Goal: Communication & Community: Participate in discussion

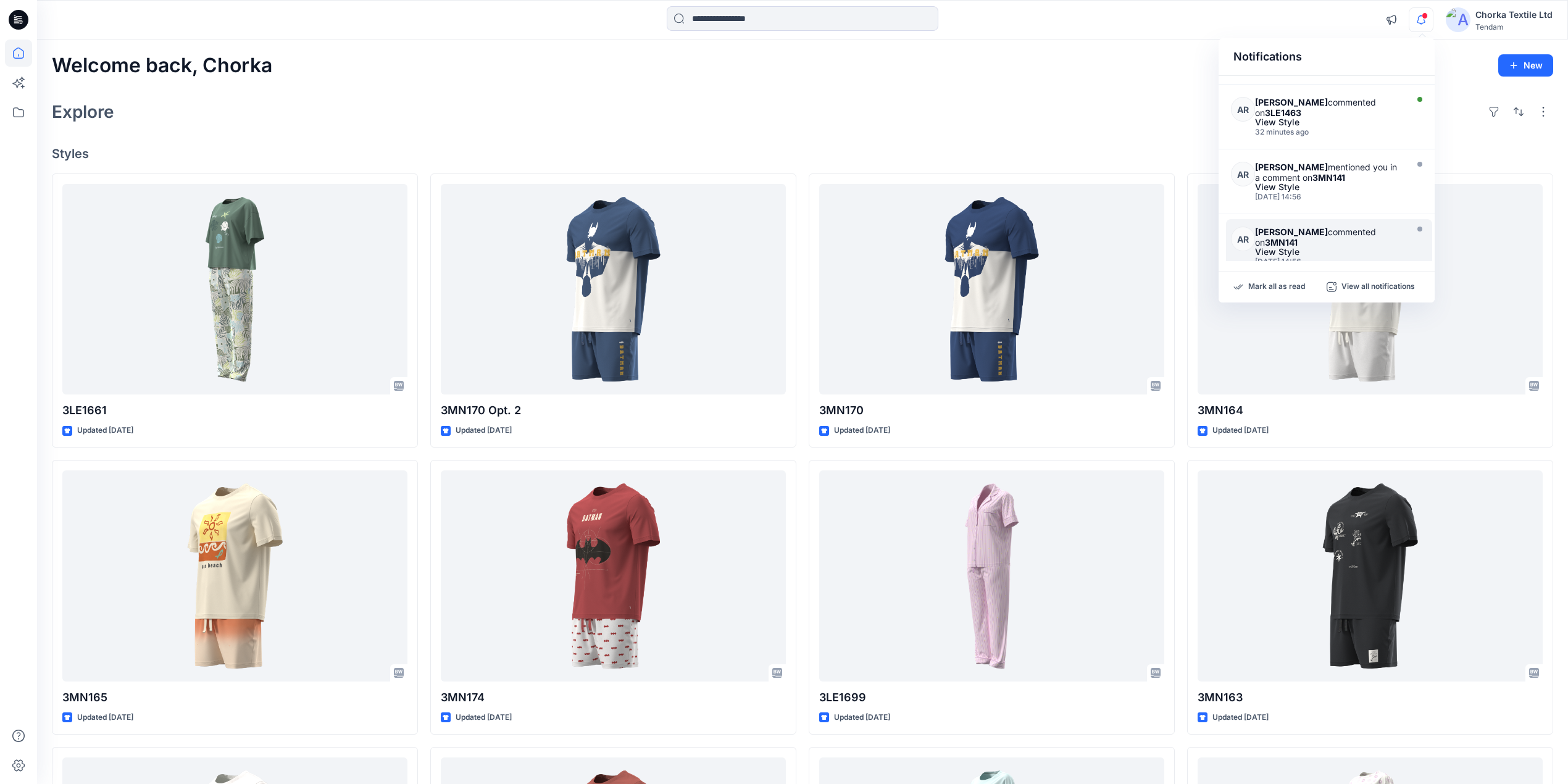
scroll to position [82, 0]
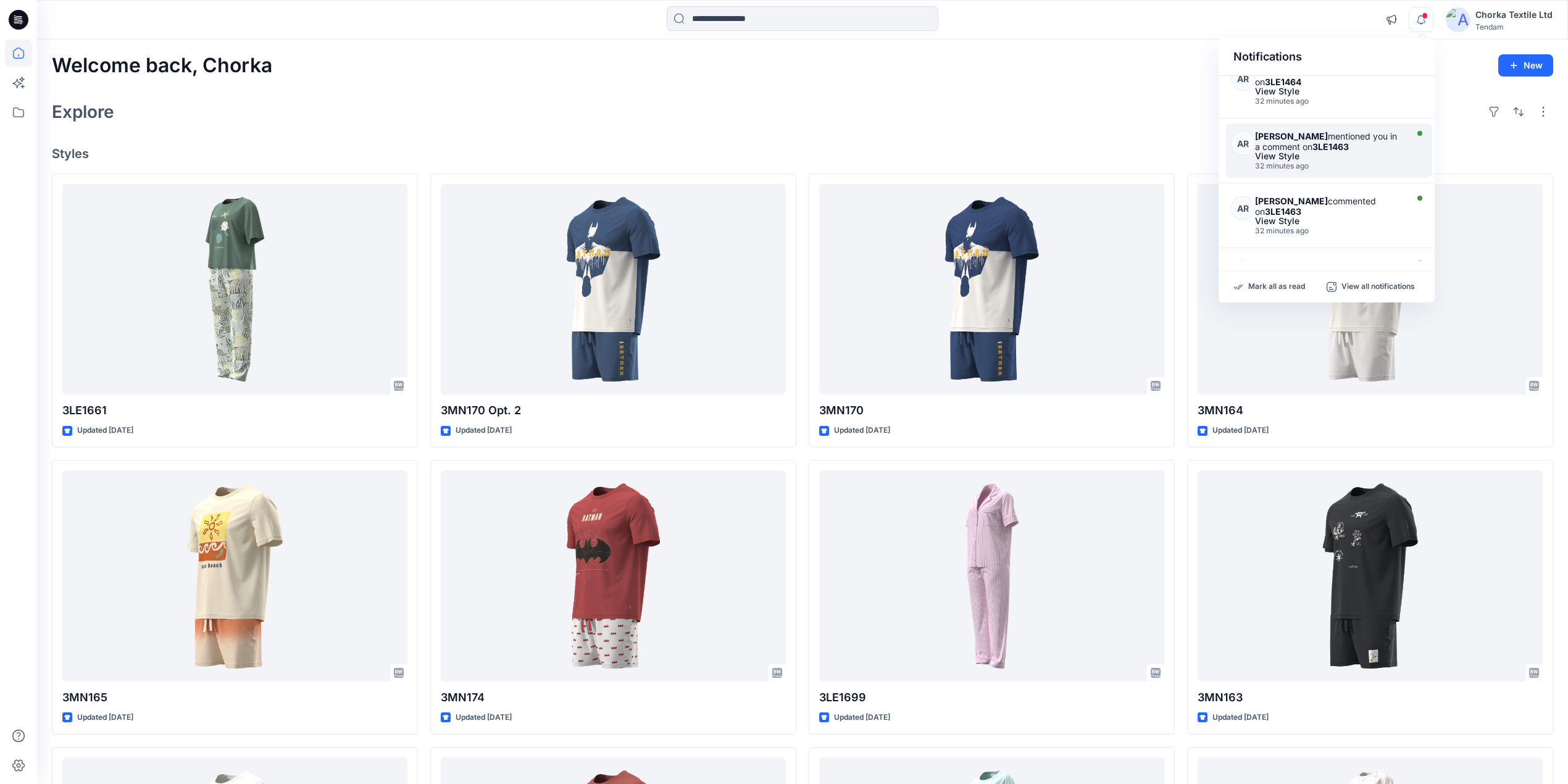
click at [1289, 136] on strong "[PERSON_NAME]" at bounding box center [1291, 136] width 73 height 10
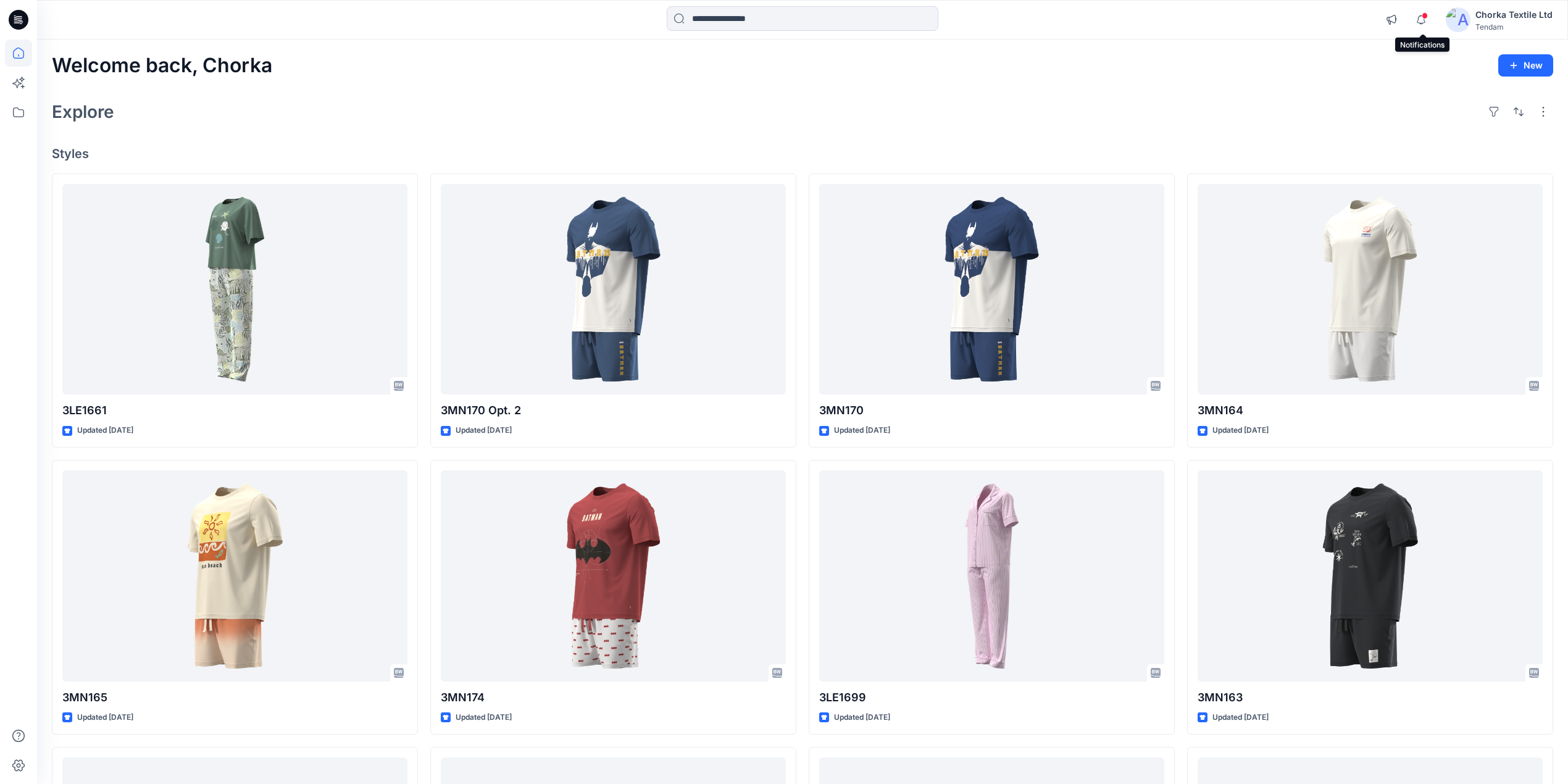
click at [1427, 18] on span at bounding box center [1425, 16] width 6 height 7
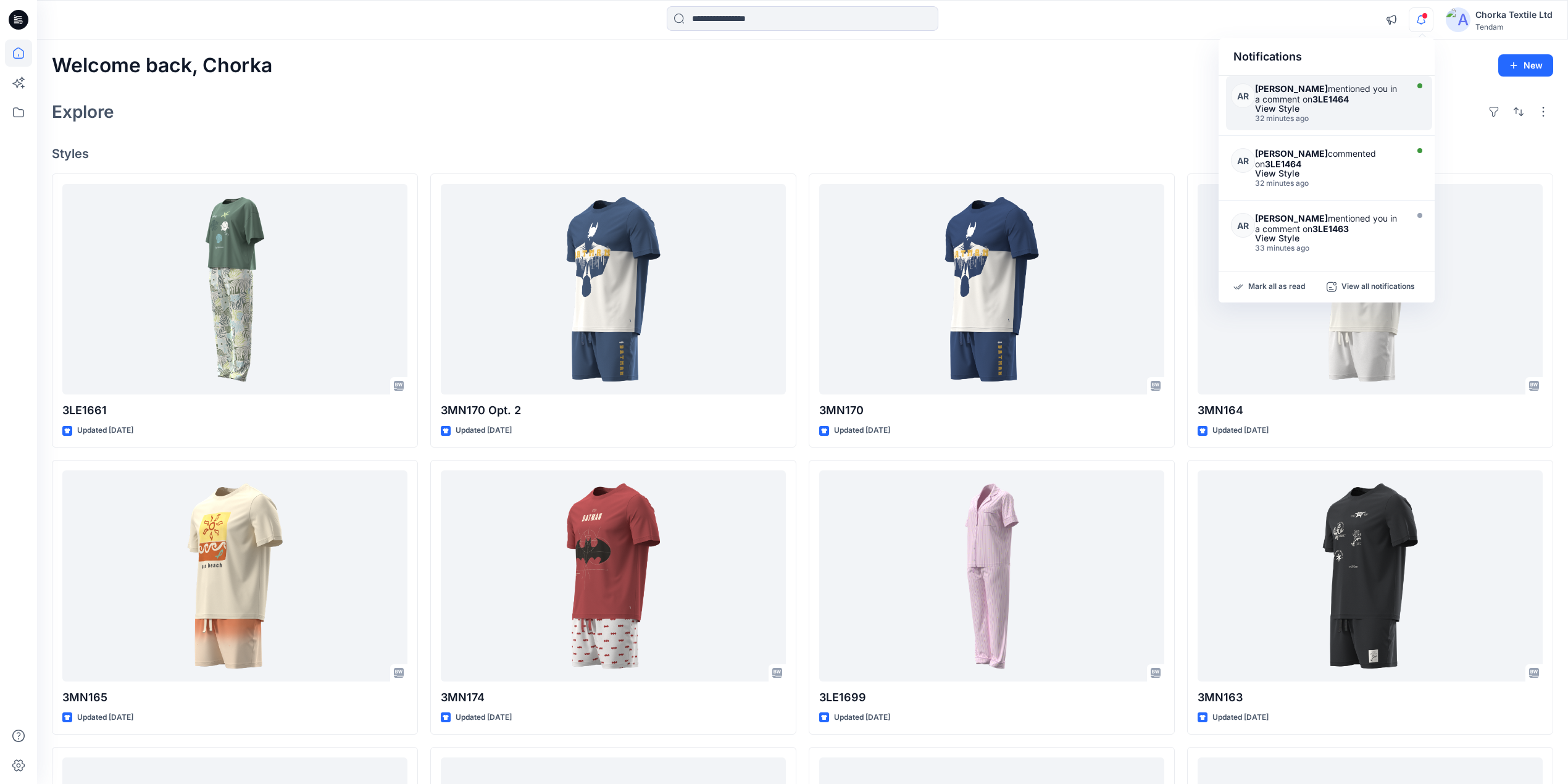
click at [1314, 96] on div "[PERSON_NAME] mentioned you in a comment on 3LE1464" at bounding box center [1329, 94] width 148 height 21
